Goal: Information Seeking & Learning: Learn about a topic

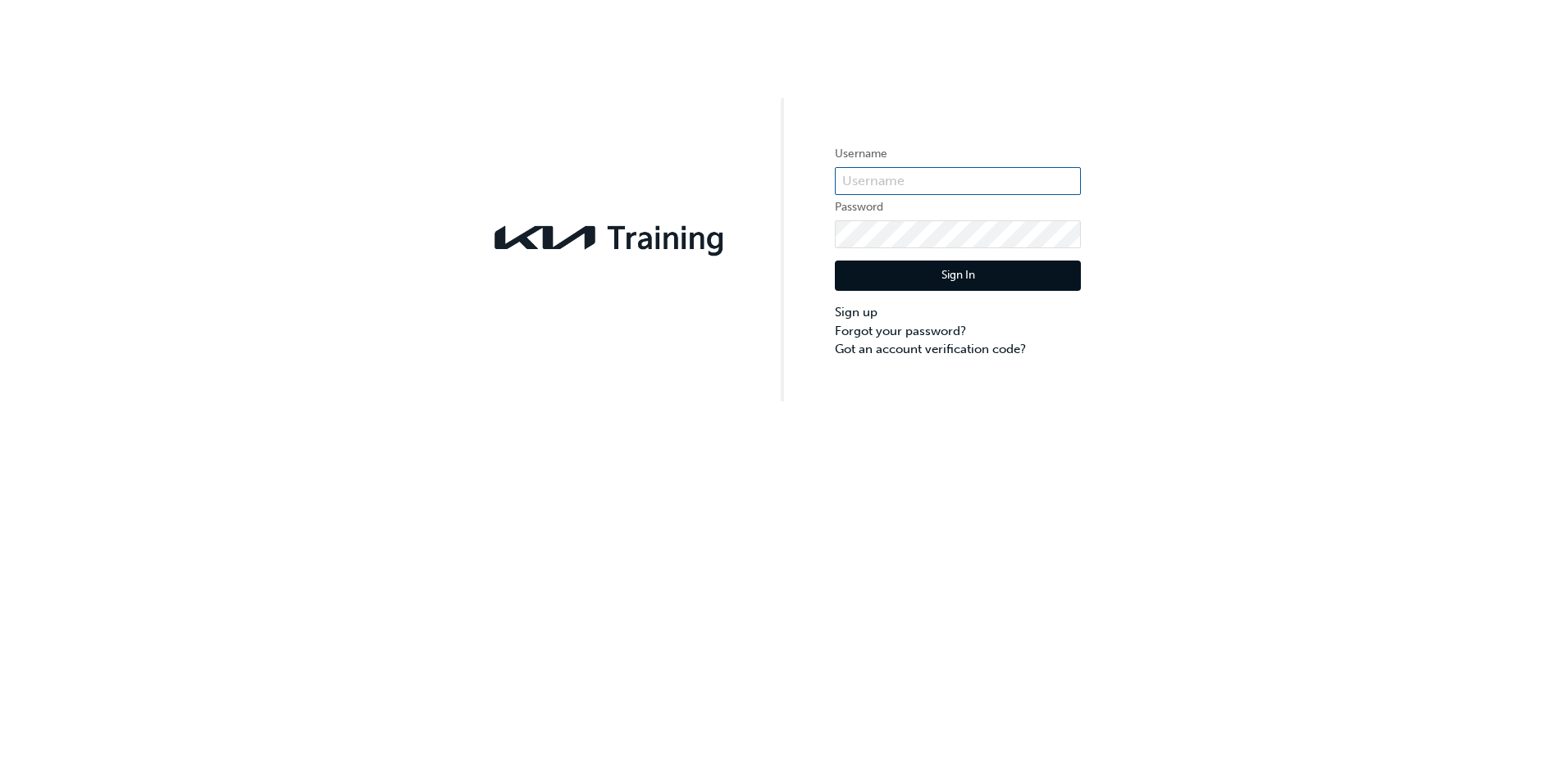
type input "KAUSW582"
click at [957, 273] on button "Sign In" at bounding box center [958, 276] width 246 height 31
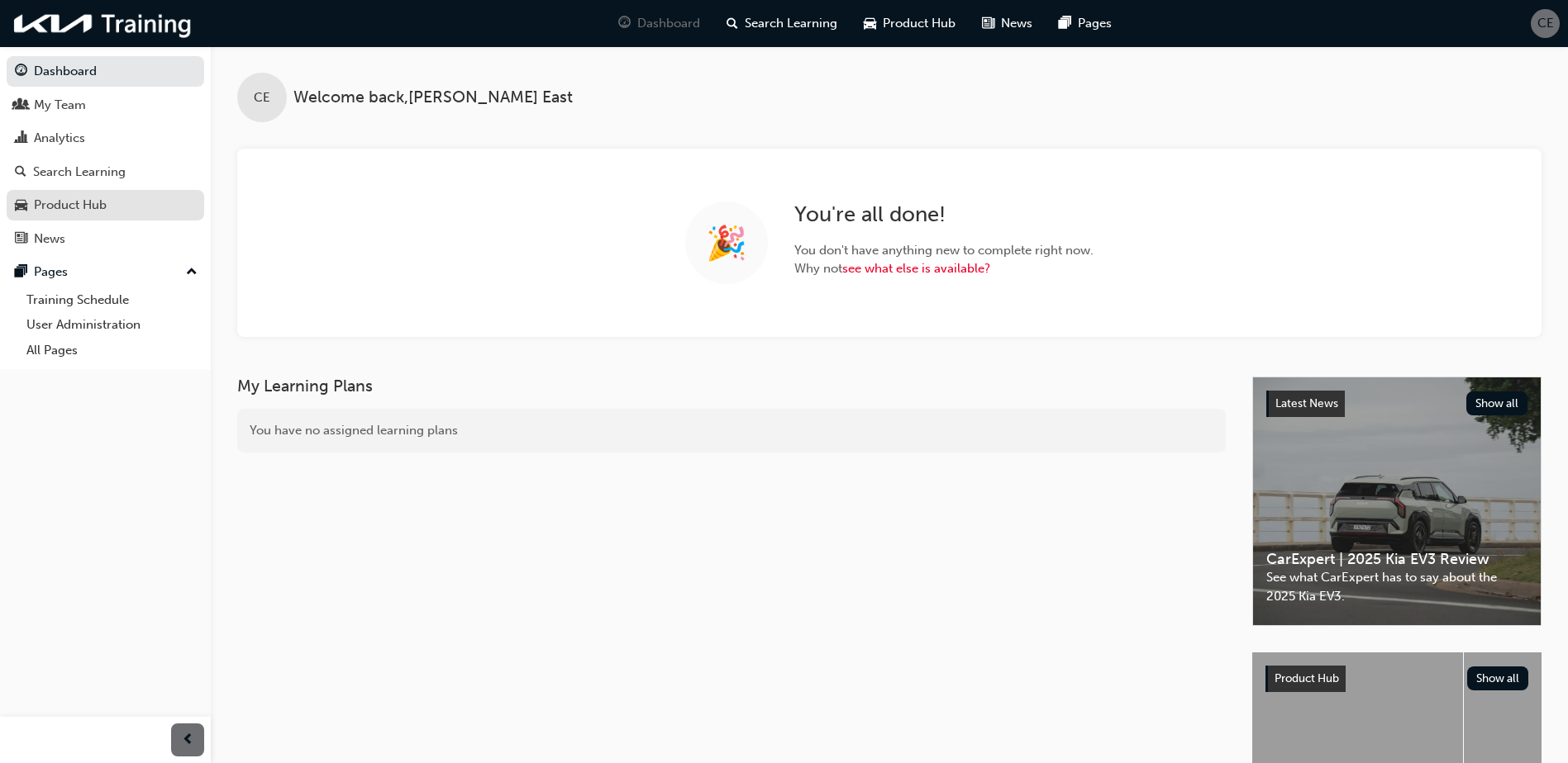
click at [77, 205] on div "Product Hub" at bounding box center [70, 206] width 73 height 19
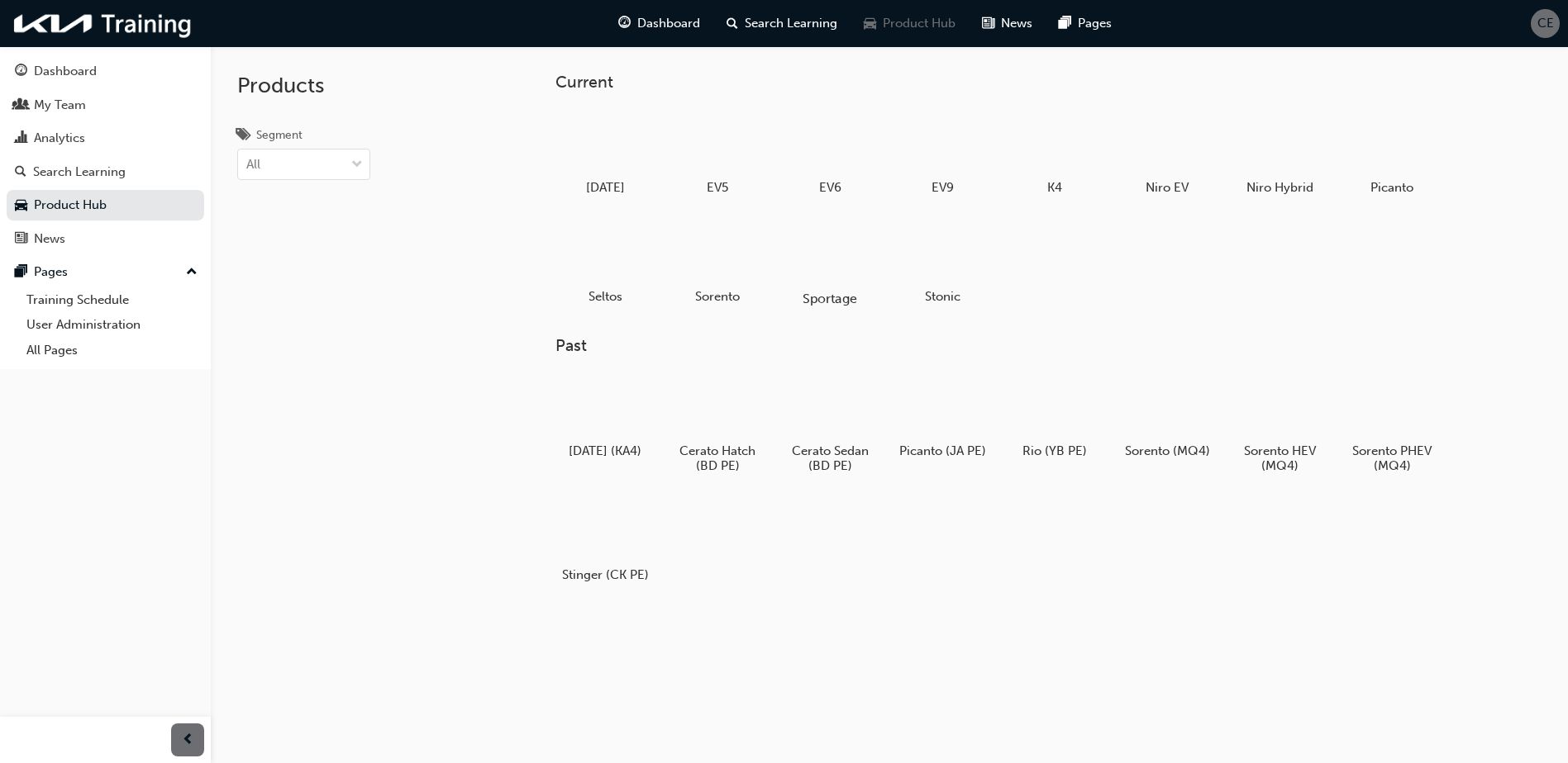
click at [844, 277] on div at bounding box center [830, 251] width 91 height 66
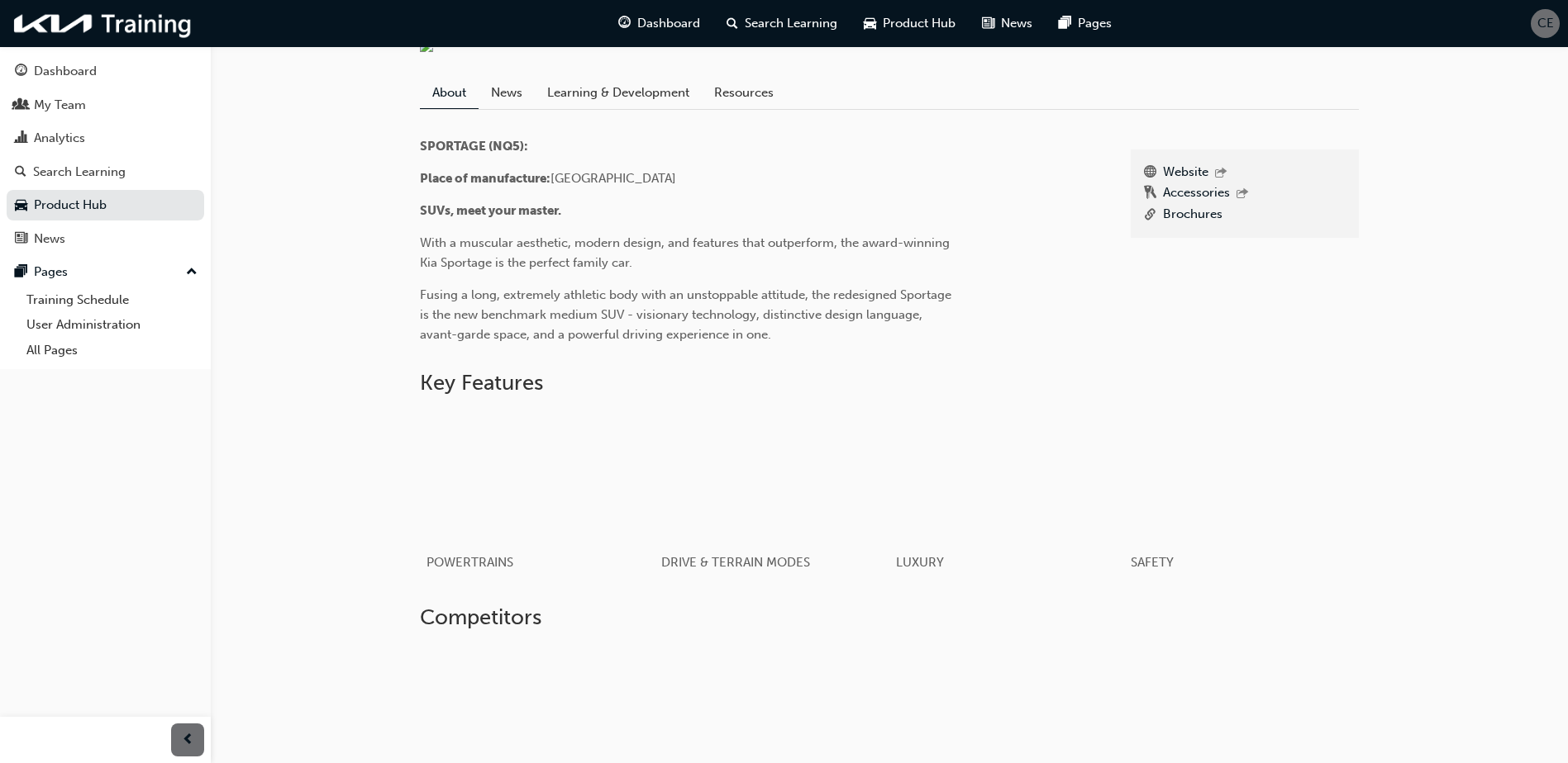
scroll to position [413, 0]
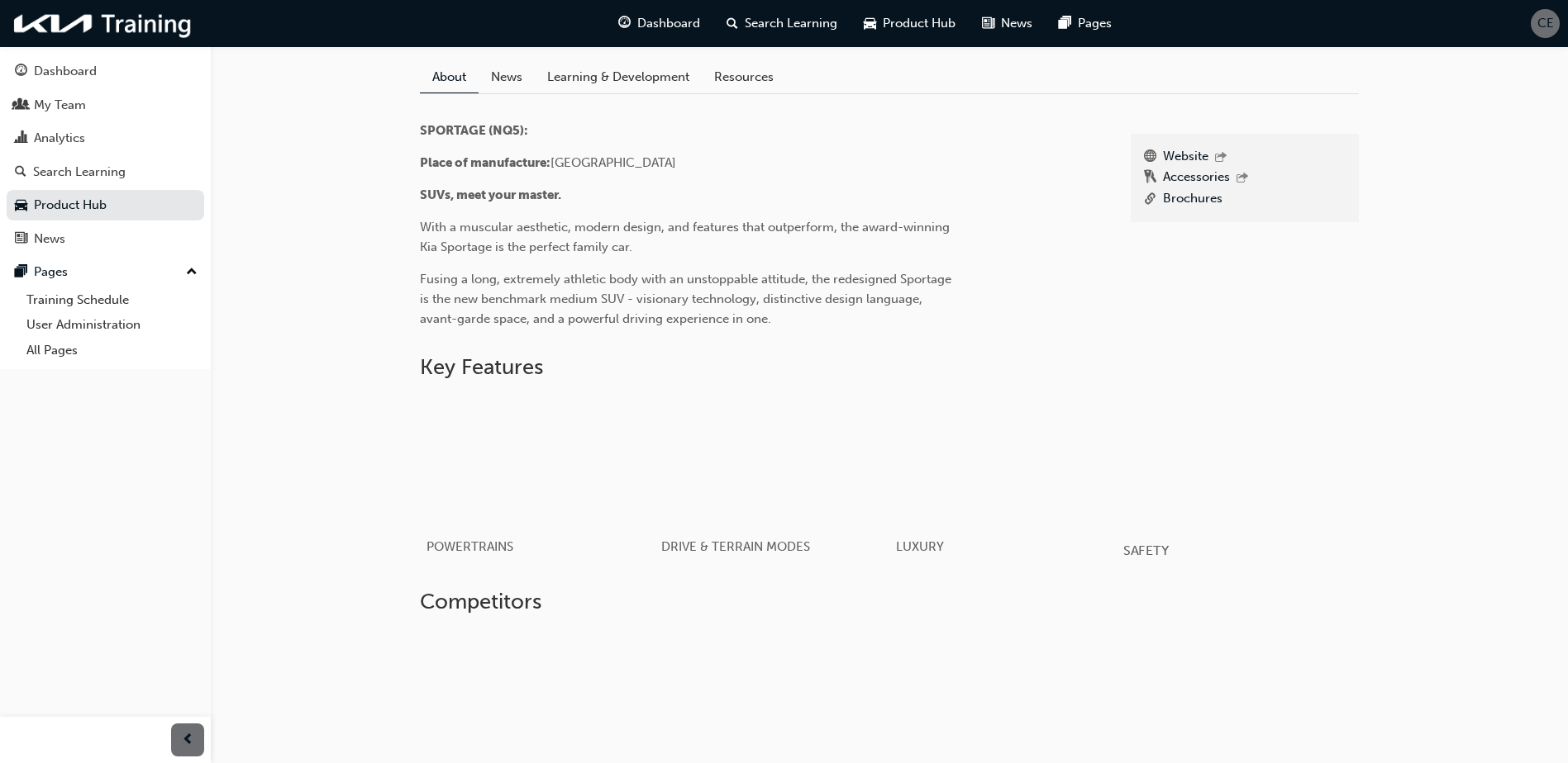
click at [1273, 527] on div "button" at bounding box center [1241, 461] width 236 height 132
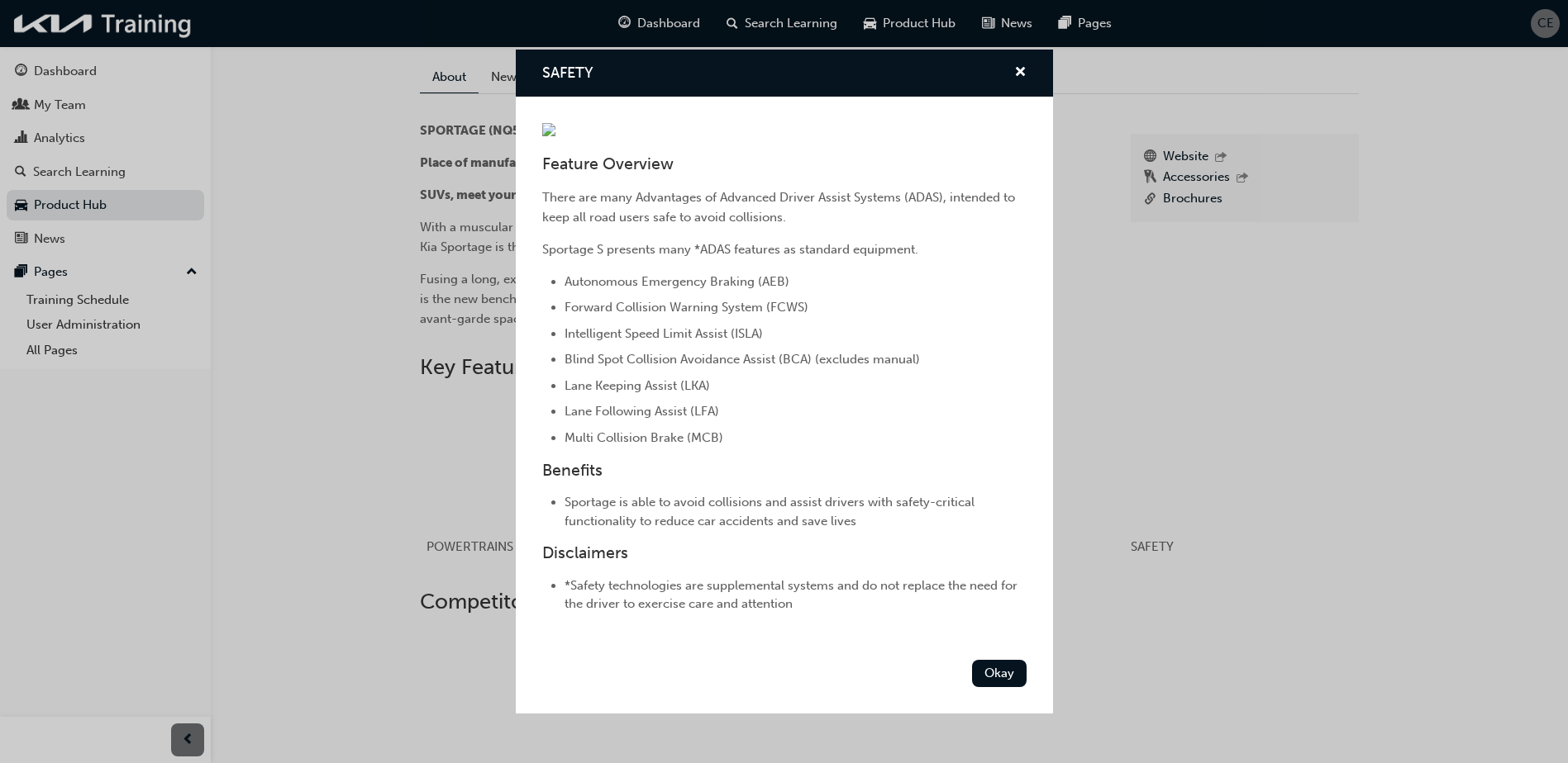
scroll to position [176, 0]
click at [981, 687] on button "Okay" at bounding box center [999, 673] width 55 height 27
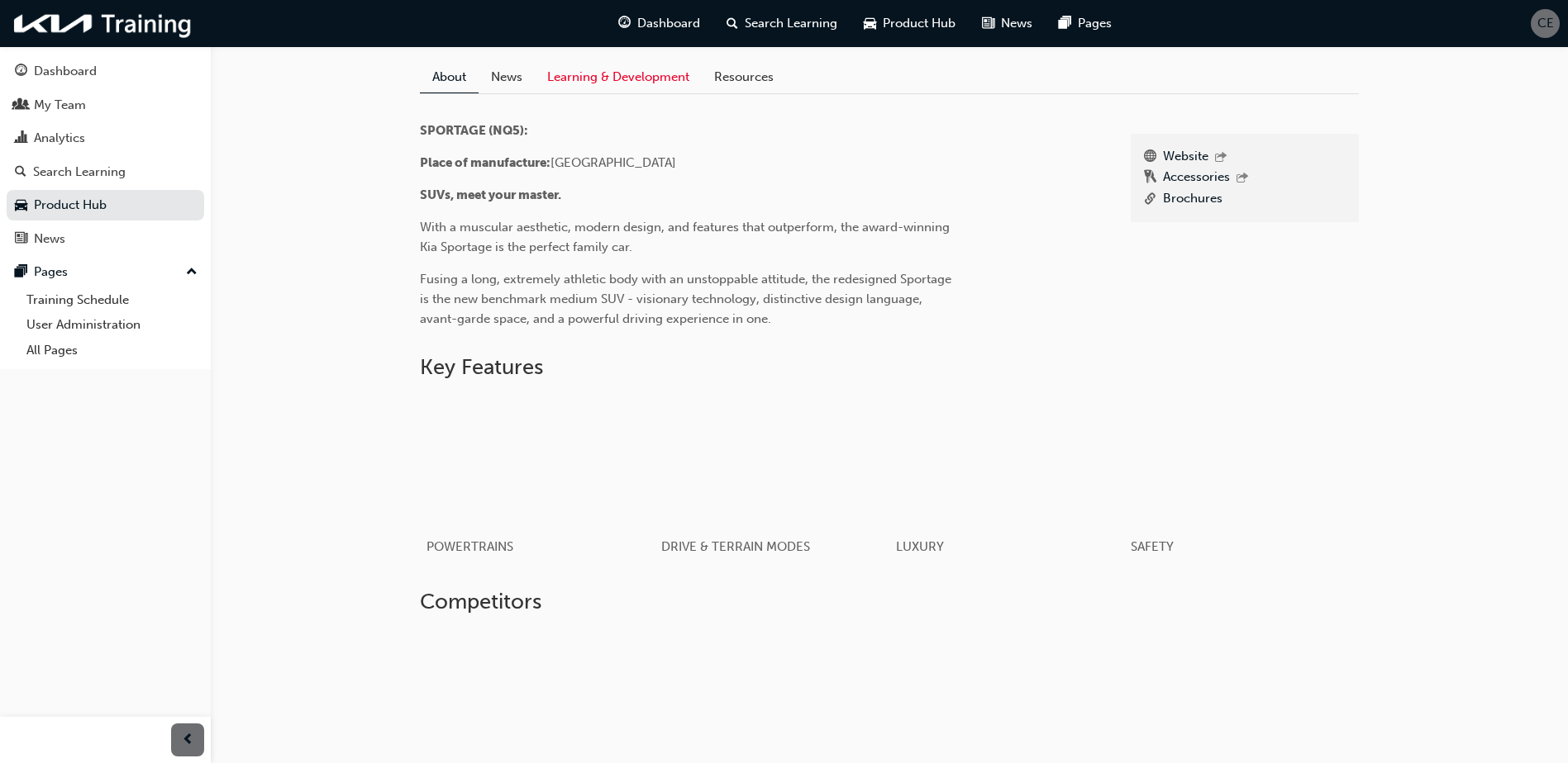
click at [630, 92] on link "Learning & Development" at bounding box center [618, 77] width 167 height 32
